Goal: Navigation & Orientation: Find specific page/section

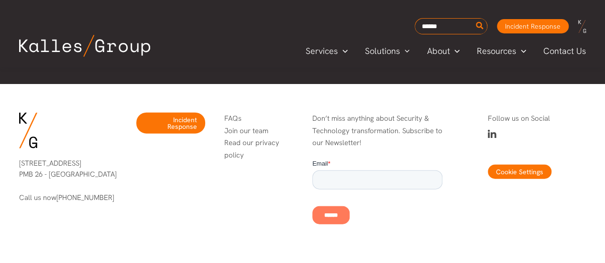
scroll to position [2913, 0]
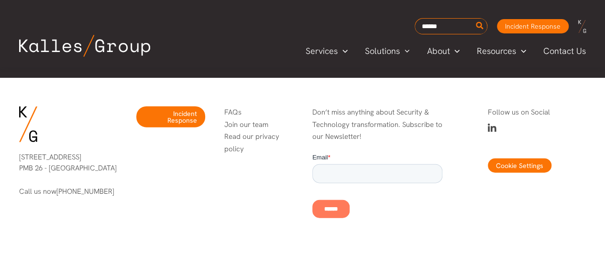
click at [252, 127] on link "Join our team" at bounding box center [246, 125] width 44 height 10
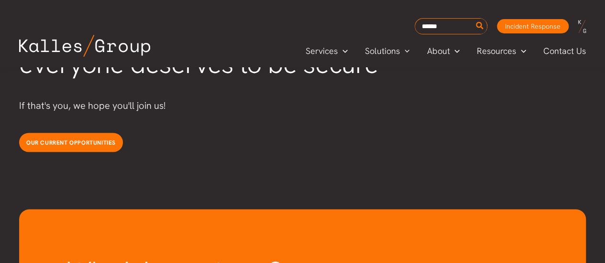
scroll to position [2597, 0]
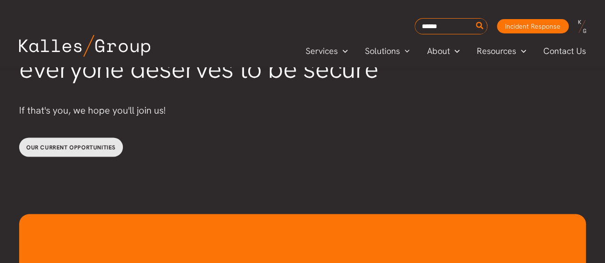
click at [111, 143] on span "Our current opportunities" at bounding box center [70, 147] width 89 height 8
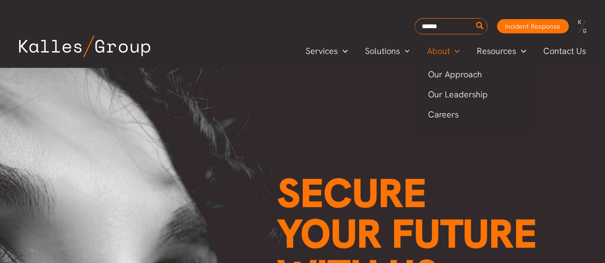
click at [439, 48] on span "About" at bounding box center [437, 51] width 23 height 14
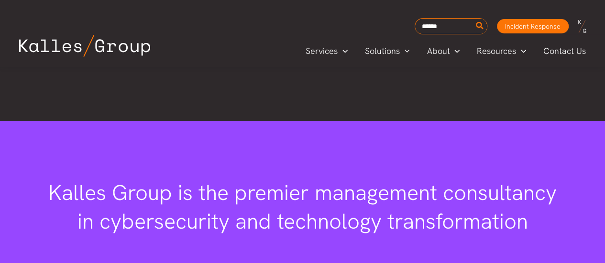
scroll to position [1088, 0]
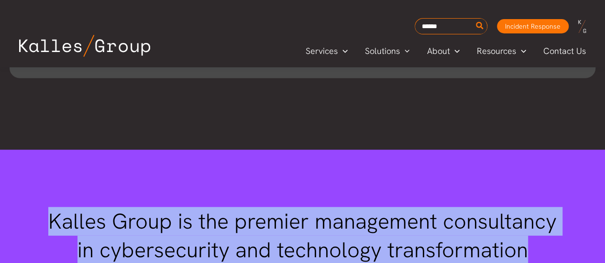
drag, startPoint x: 24, startPoint y: 101, endPoint x: 533, endPoint y: 250, distance: 530.7
copy div "Our values guide our behavior Integrity We aim to always do the right thing. If…"
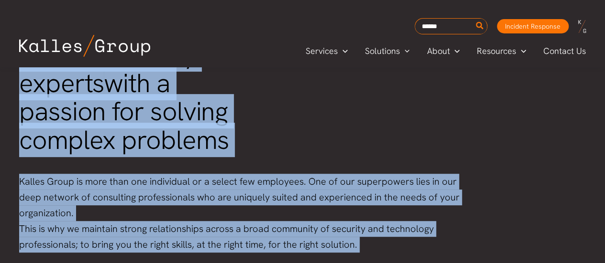
scroll to position [1978, 0]
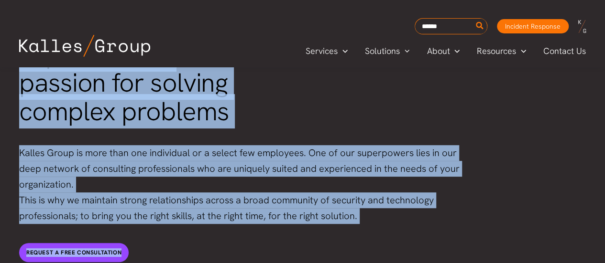
drag, startPoint x: 21, startPoint y: 81, endPoint x: 362, endPoint y: 188, distance: 357.7
click at [362, 188] on div "We are industry experts with a passion for solving complex problems Kalles Grou…" at bounding box center [303, 137] width 586 height 270
copy div "We are industry experts with a passion for solving complex problems Kalles Grou…"
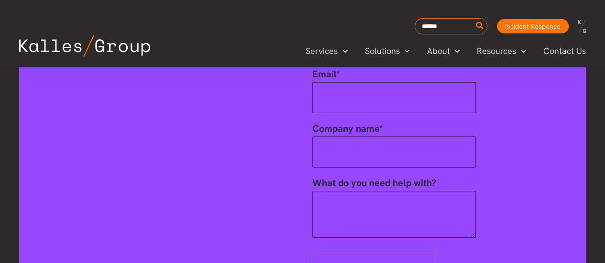
scroll to position [3673, 0]
